Goal: Information Seeking & Learning: Understand process/instructions

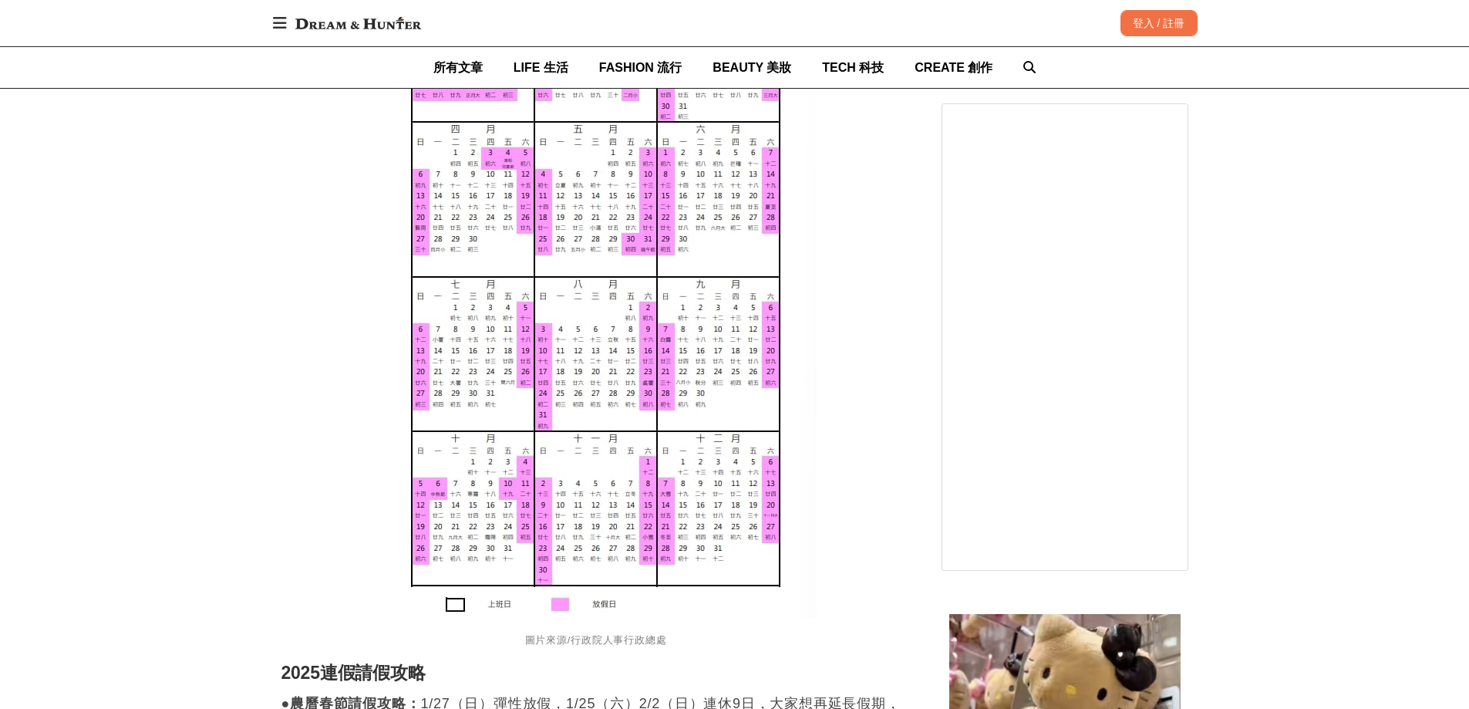
scroll to position [1696, 0]
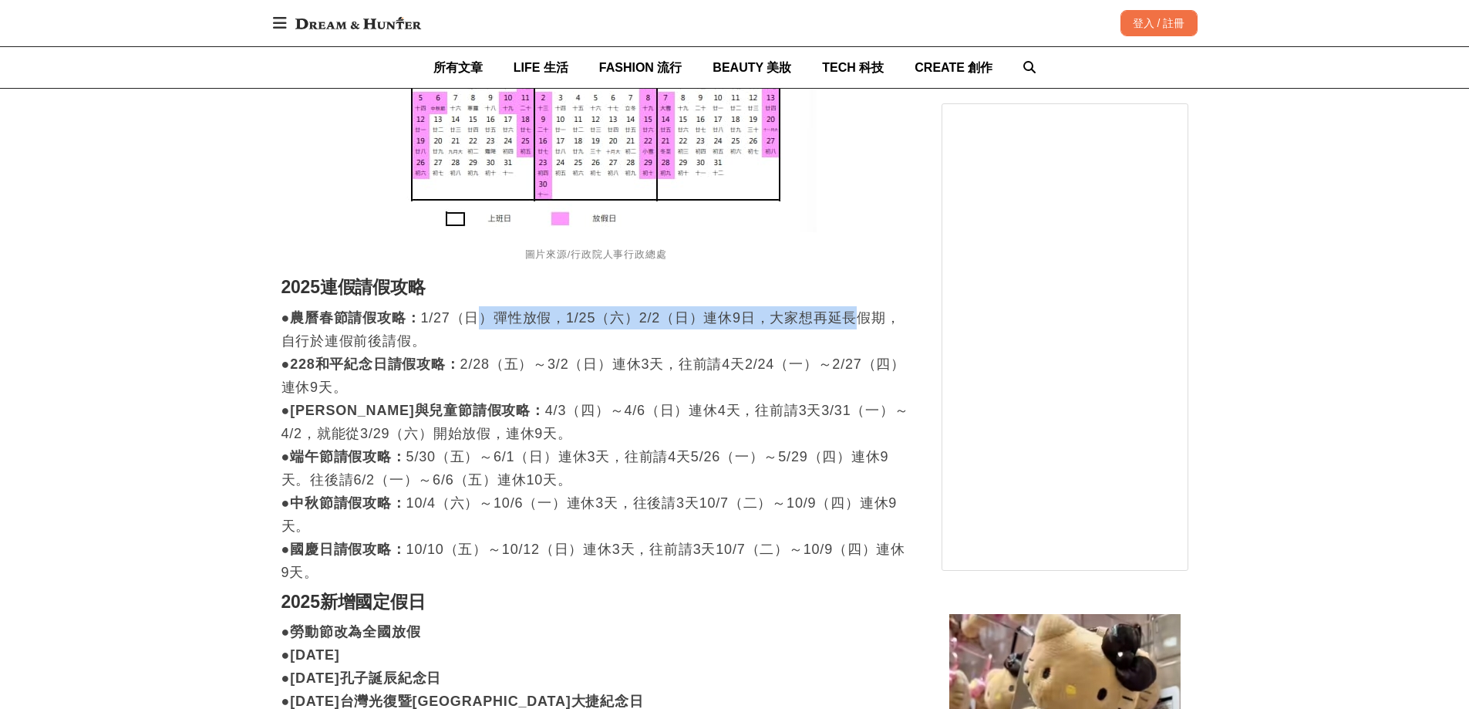
drag, startPoint x: 500, startPoint y: 321, endPoint x: 856, endPoint y: 325, distance: 355.5
click at [856, 325] on p "●農曆春節請假攻略： 1/27（日）彈性放假，1/25（六）2/2（日）連休9日，大家想再延長假期，自行於連假前後請假。 ●228和平紀念日請假攻略： 2/2…" at bounding box center [595, 445] width 629 height 278
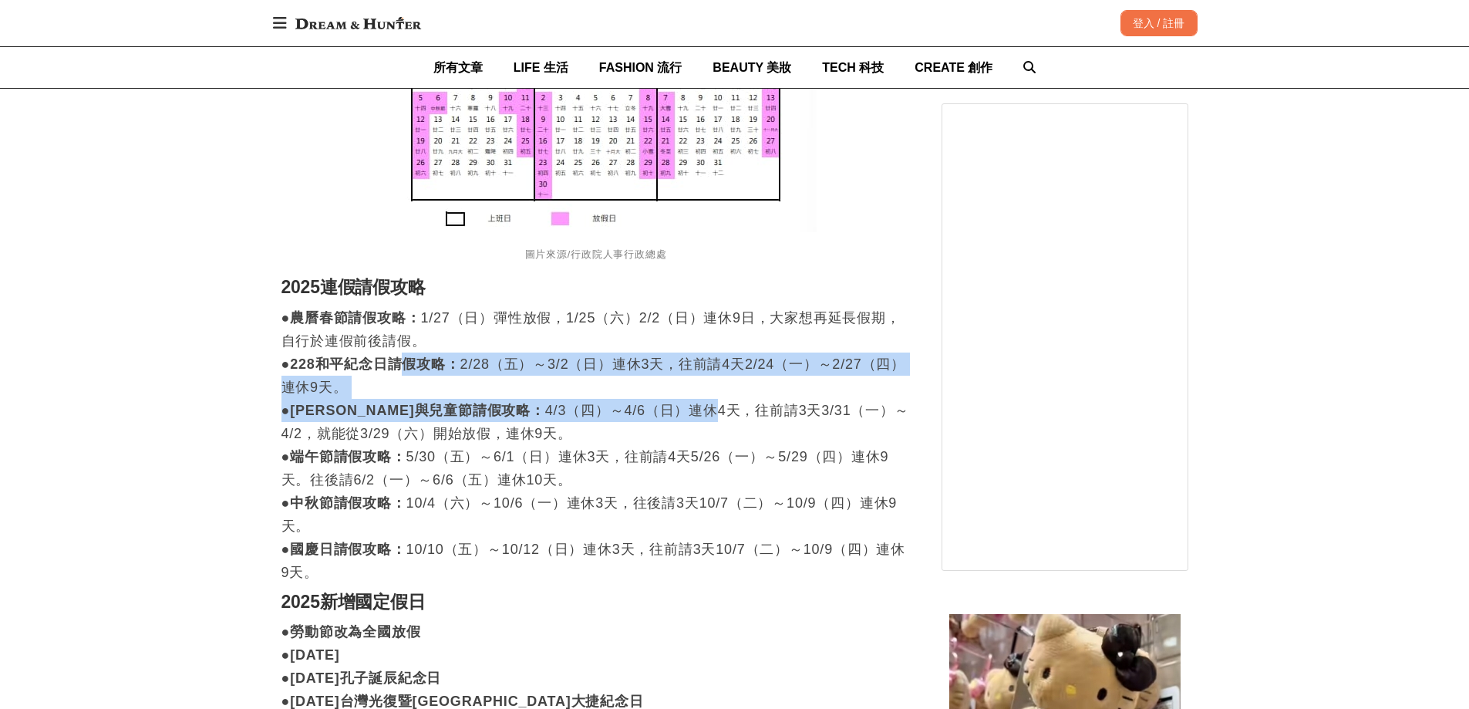
drag, startPoint x: 406, startPoint y: 363, endPoint x: 630, endPoint y: 420, distance: 230.8
click at [630, 420] on p "●農曆春節請假攻略： 1/27（日）彈性放假，1/25（六）2/2（日）連休9日，大家想再延長假期，自行於連假前後請假。 ●228和平紀念日請假攻略： 2/2…" at bounding box center [595, 445] width 629 height 278
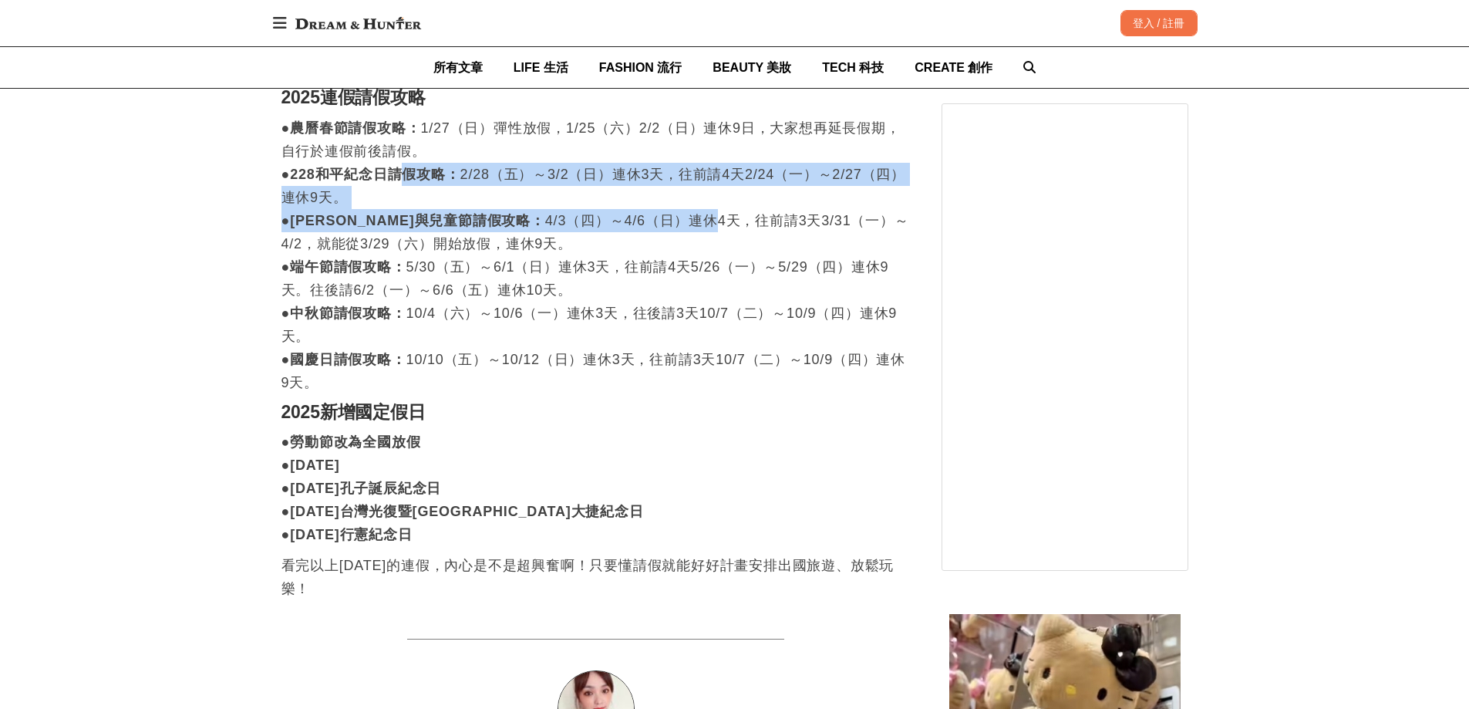
scroll to position [1851, 0]
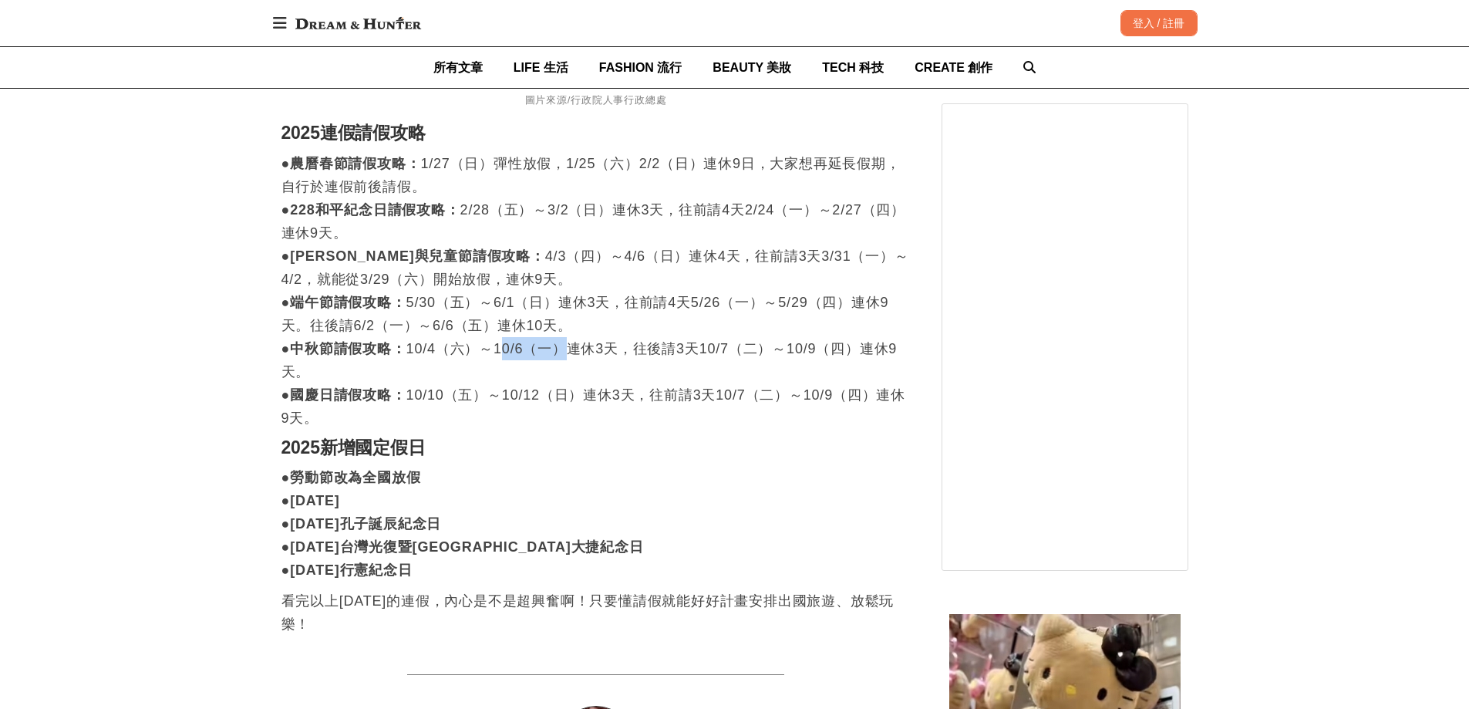
drag, startPoint x: 503, startPoint y: 342, endPoint x: 572, endPoint y: 345, distance: 69.5
click at [572, 345] on p "●農曆春節請假攻略： 1/27（日）彈性放假，1/25（六）2/2（日）連休9日，大家想再延長假期，自行於連假前後請假。 ●228和平紀念日請假攻略： 2/2…" at bounding box center [595, 291] width 629 height 278
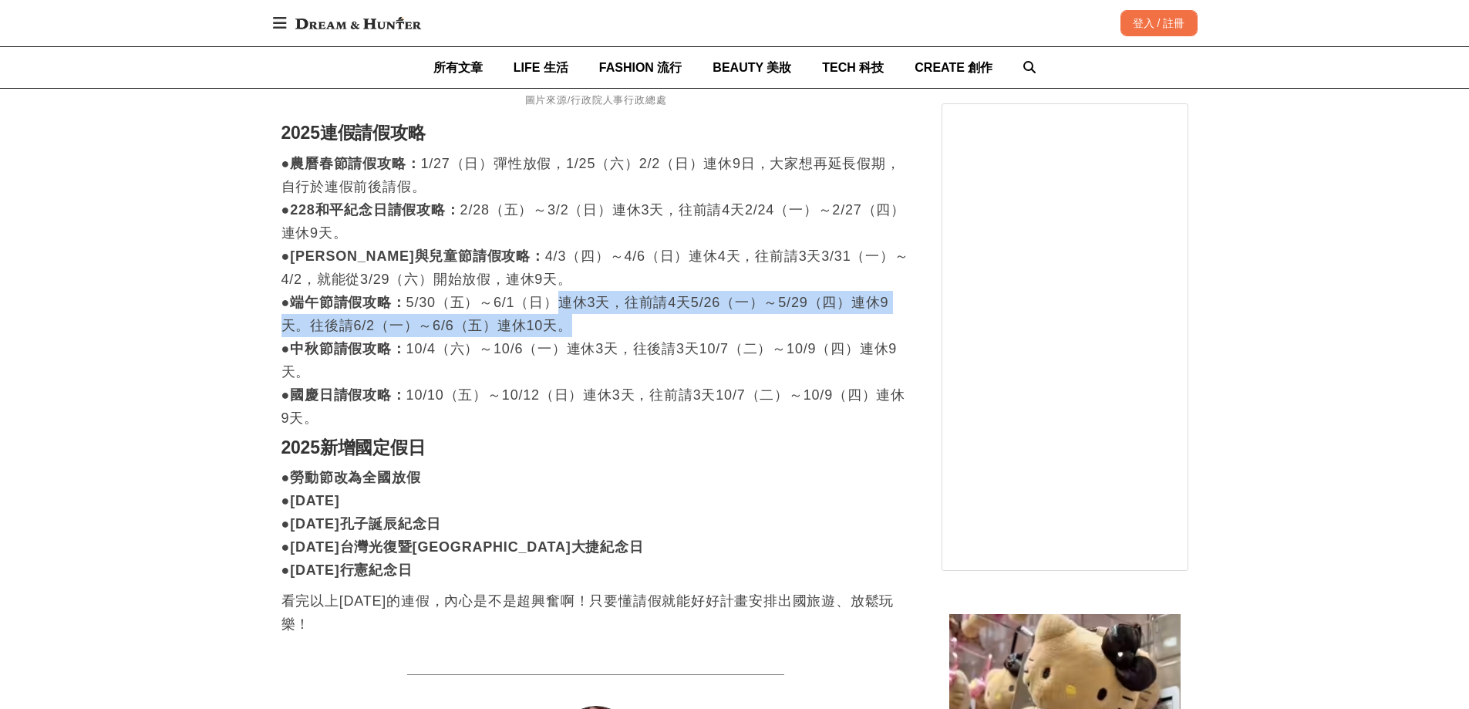
drag, startPoint x: 551, startPoint y: 301, endPoint x: 605, endPoint y: 319, distance: 57.1
click at [605, 319] on p "●農曆春節請假攻略： 1/27（日）彈性放假，1/25（六）2/2（日）連休9日，大家想再延長假期，自行於連假前後請假。 ●228和平紀念日請假攻略： 2/2…" at bounding box center [595, 291] width 629 height 278
click at [599, 330] on p "●農曆春節請假攻略： 1/27（日）彈性放假，1/25（六）2/2（日）連休9日，大家想再延長假期，自行於連假前後請假。 ●228和平紀念日請假攻略： 2/2…" at bounding box center [595, 291] width 629 height 278
drag, startPoint x: 406, startPoint y: 301, endPoint x: 578, endPoint y: 322, distance: 173.2
click at [578, 322] on p "●農曆春節請假攻略： 1/27（日）彈性放假，1/25（六）2/2（日）連休9日，大家想再延長假期，自行於連假前後請假。 ●228和平紀念日請假攻略： 2/2…" at bounding box center [595, 291] width 629 height 278
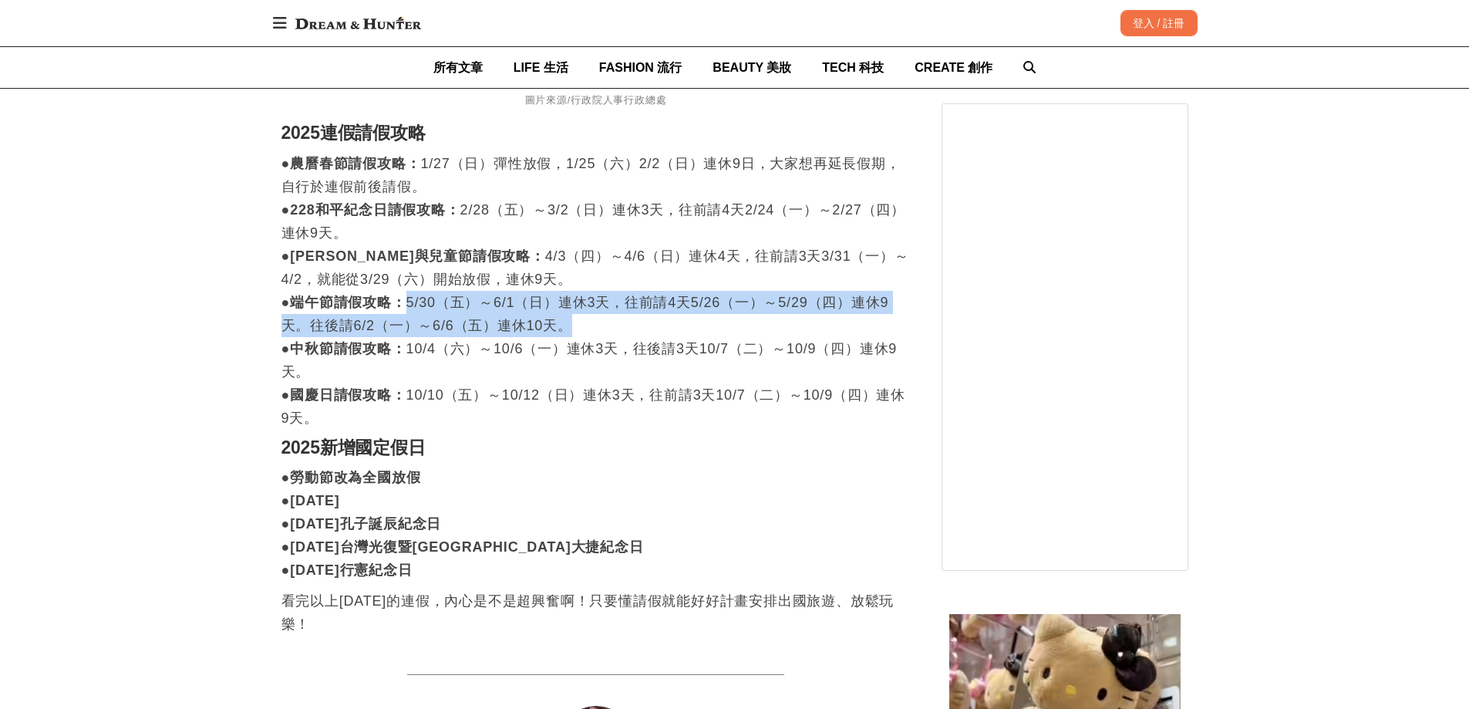
click at [578, 322] on p "●農曆春節請假攻略： 1/27（日）彈性放假，1/25（六）2/2（日）連休9日，大家想再延長假期，自行於連假前後請假。 ●228和平紀念日請假攻略： 2/2…" at bounding box center [595, 291] width 629 height 278
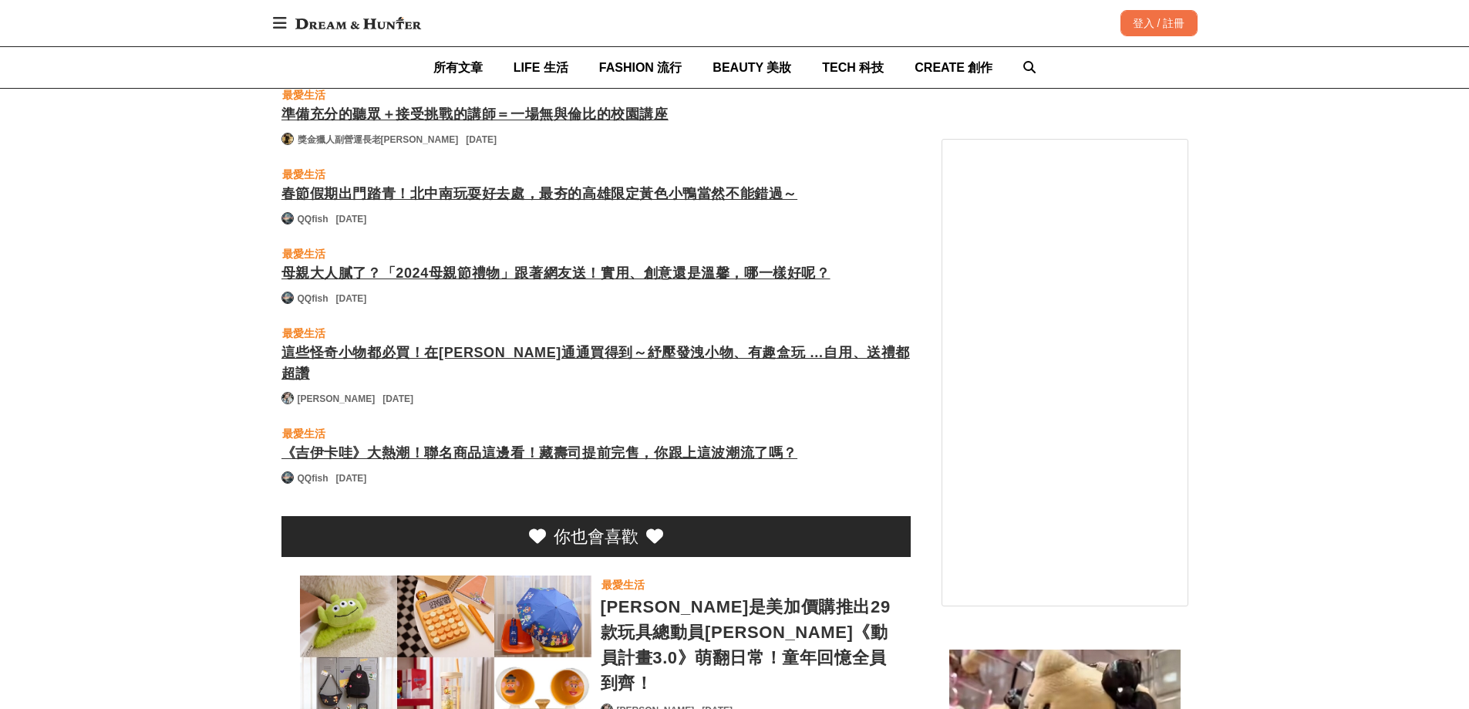
scroll to position [3161, 0]
